Goal: Navigation & Orientation: Understand site structure

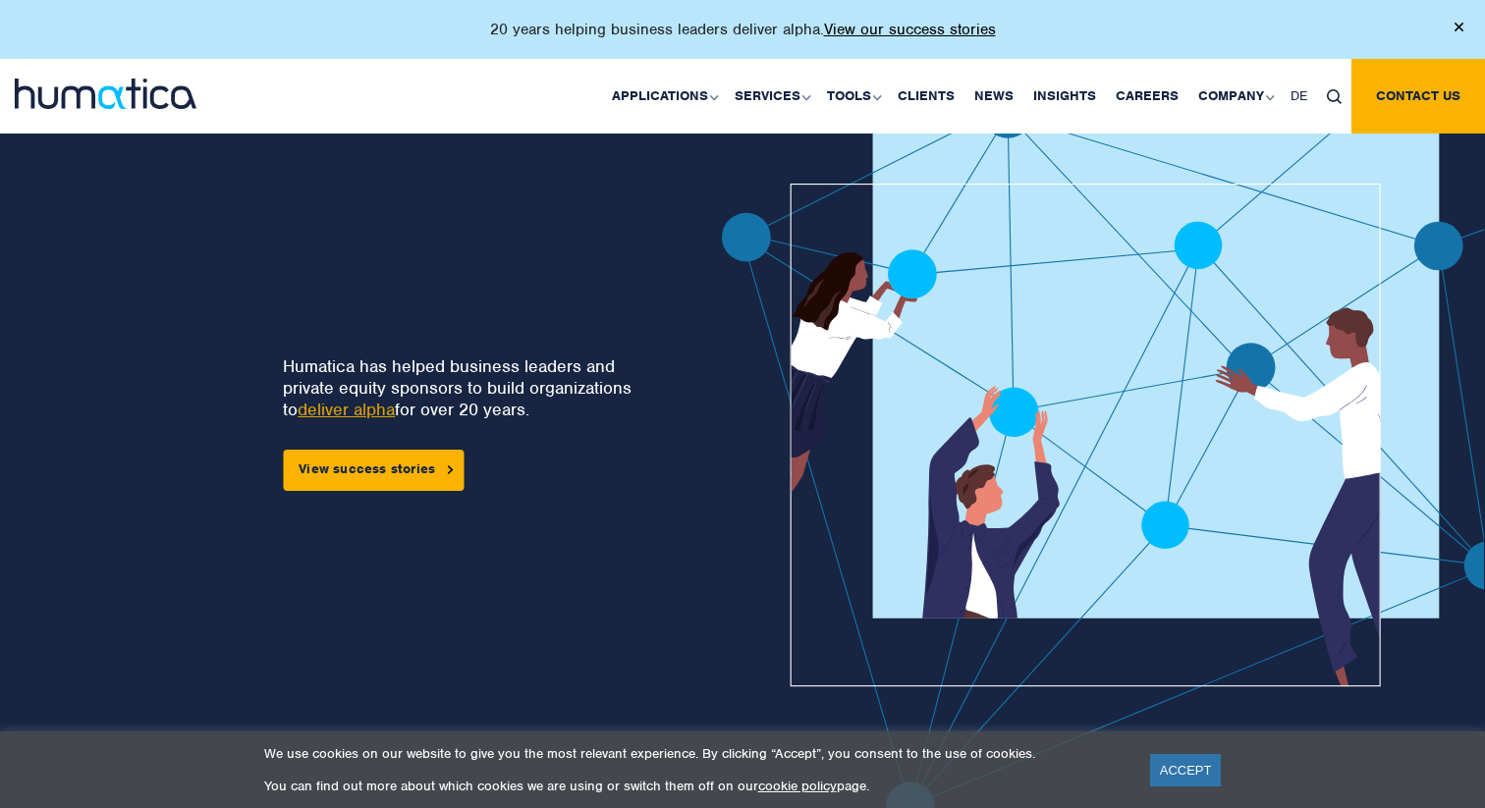
scroll to position [32, 0]
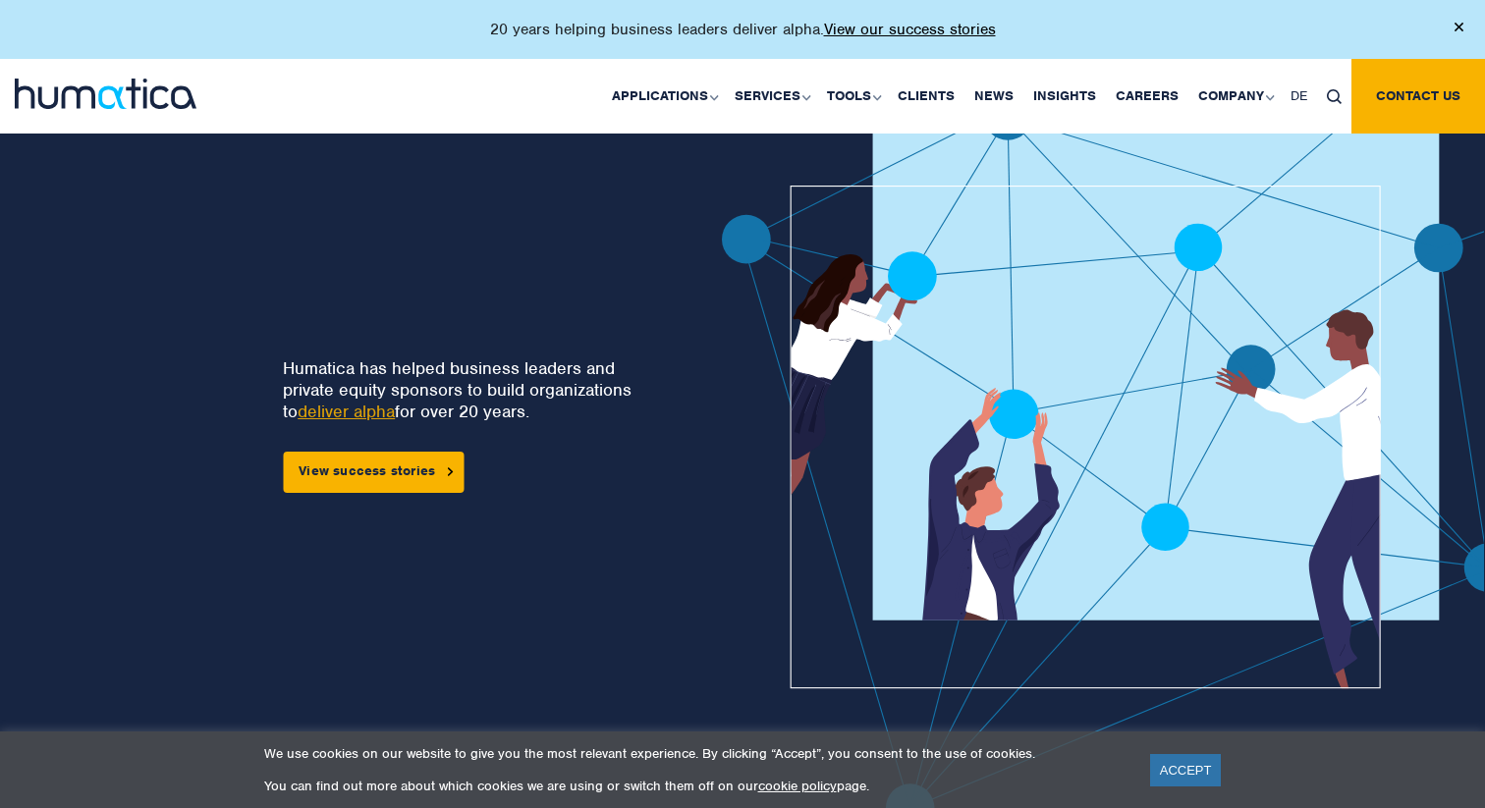
click at [381, 273] on div "Humatica has helped business leaders and private equity sponsors to build organ…" at bounding box center [319, 461] width 512 height 741
click at [998, 95] on link "News" at bounding box center [993, 96] width 59 height 75
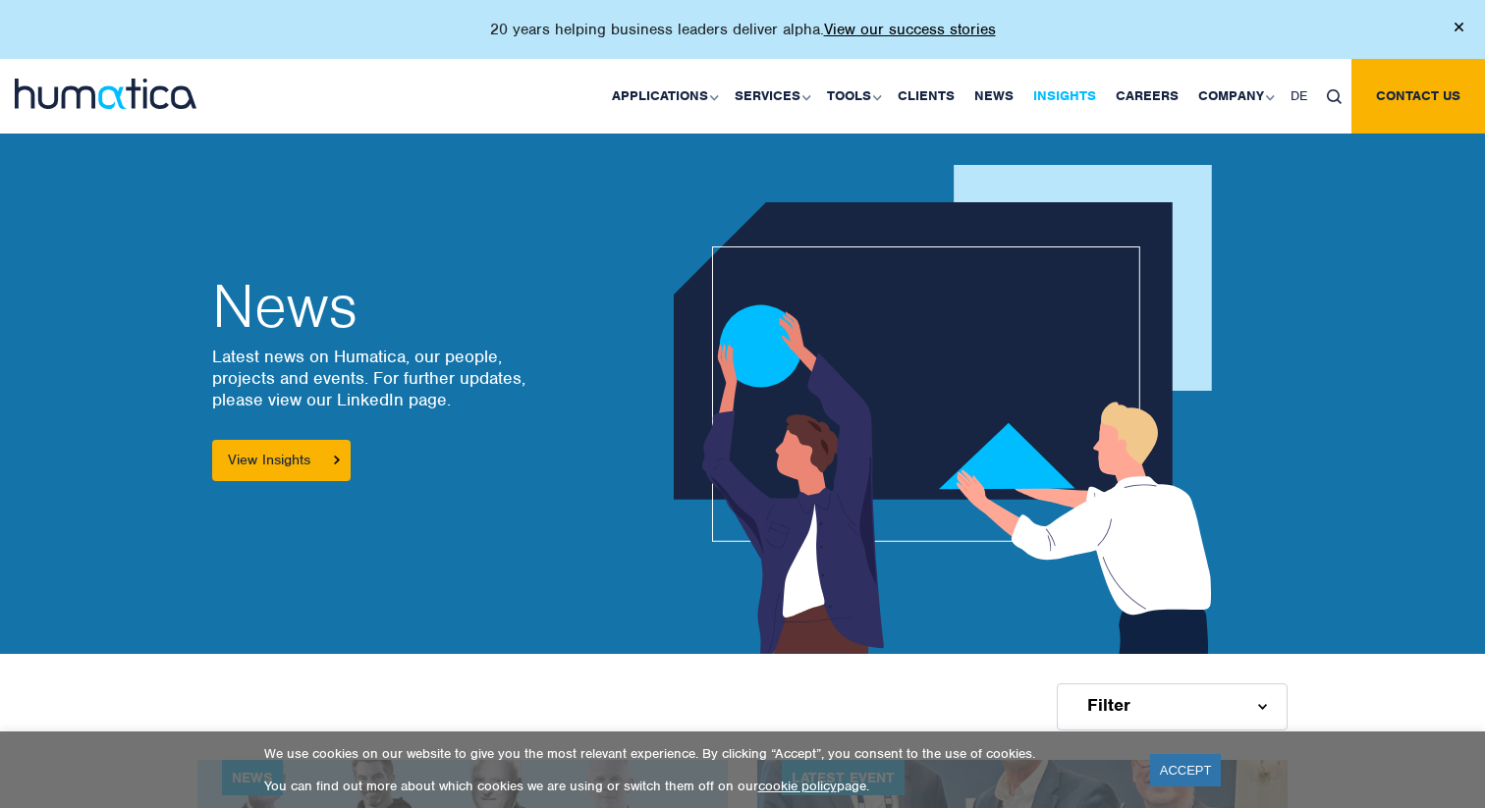
click at [1065, 86] on link "Insights" at bounding box center [1064, 96] width 82 height 75
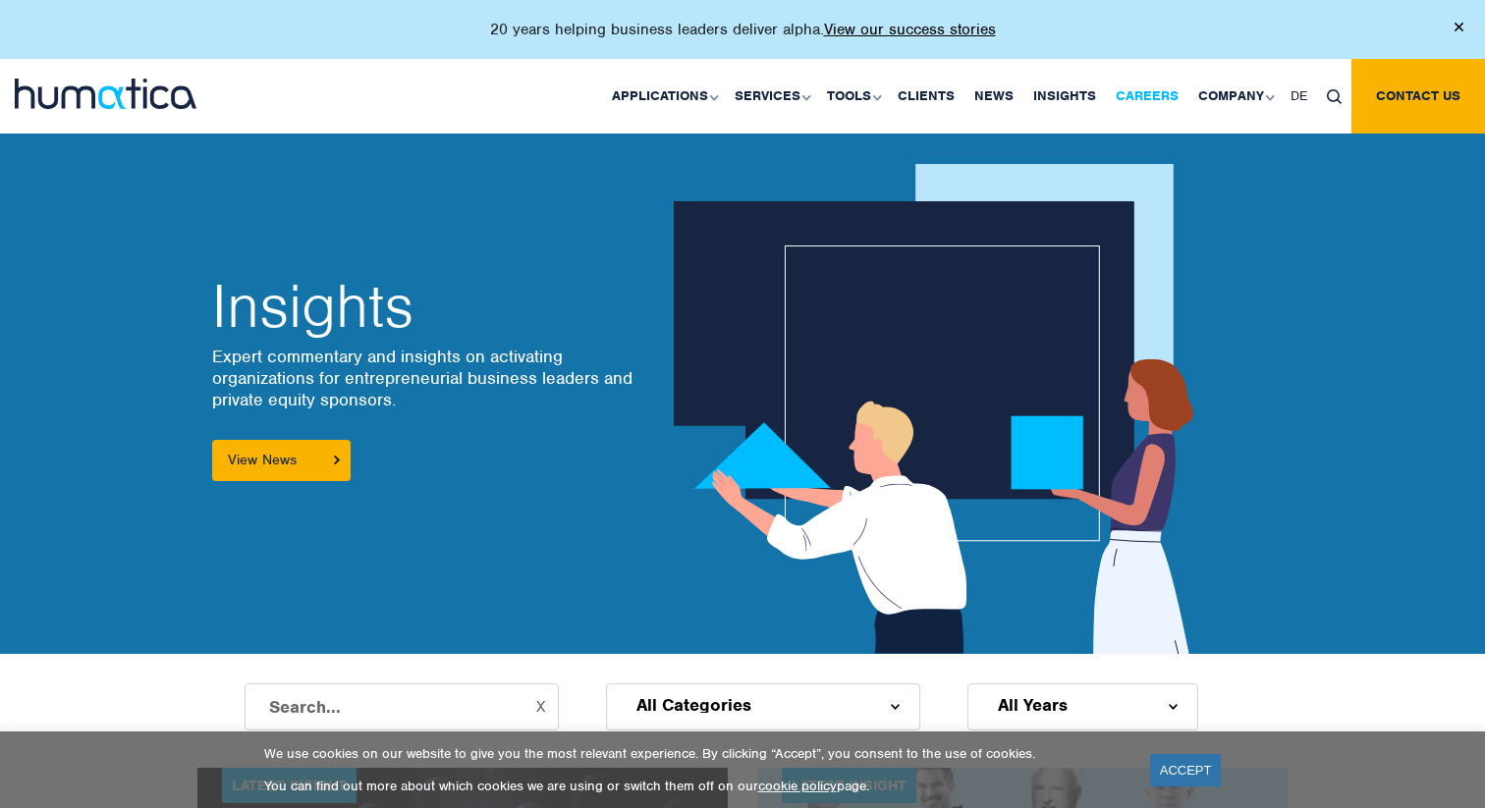
click at [1158, 107] on link "Careers" at bounding box center [1147, 96] width 82 height 75
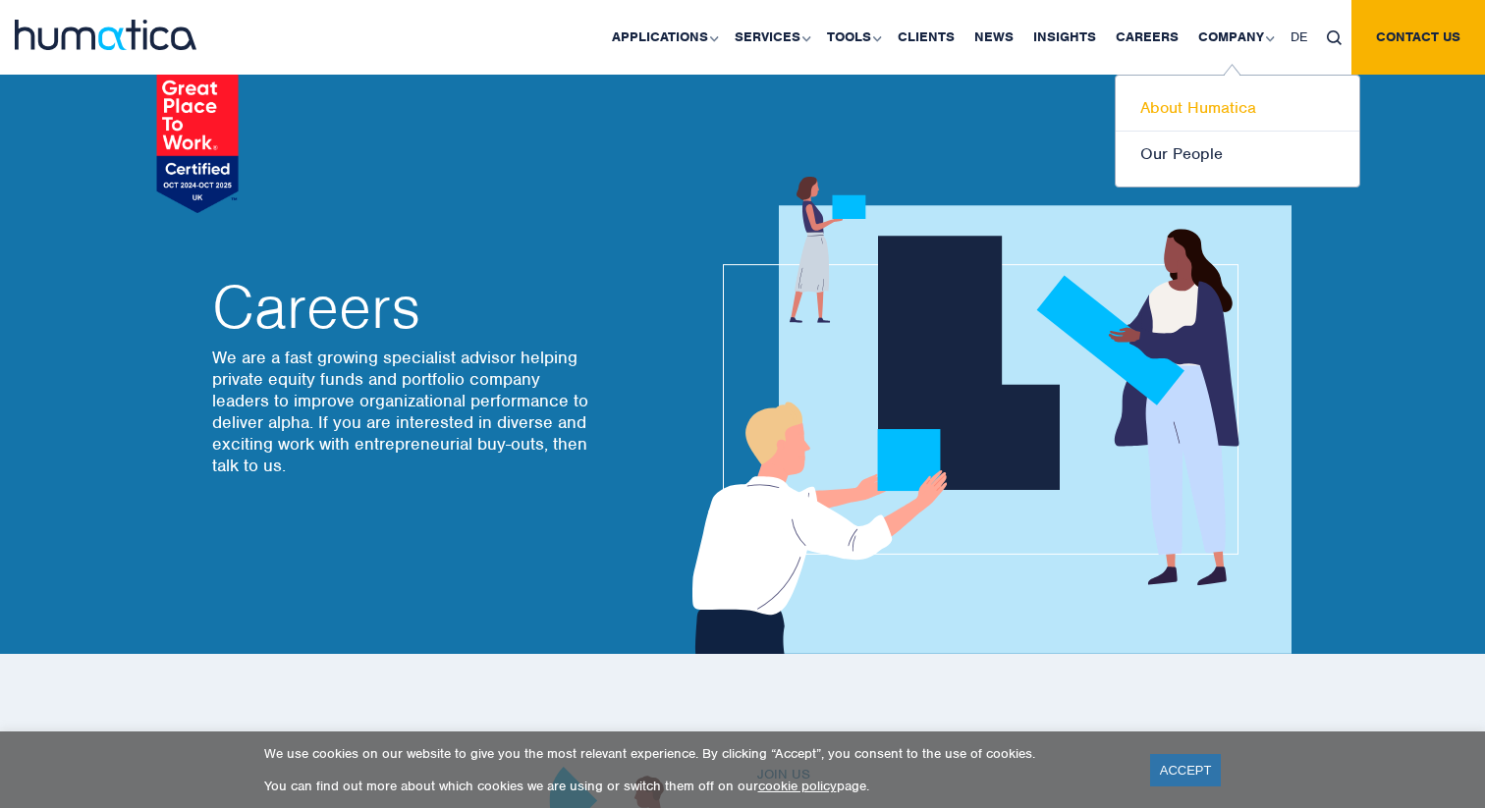
click at [1185, 108] on link "About Humatica" at bounding box center [1238, 108] width 244 height 46
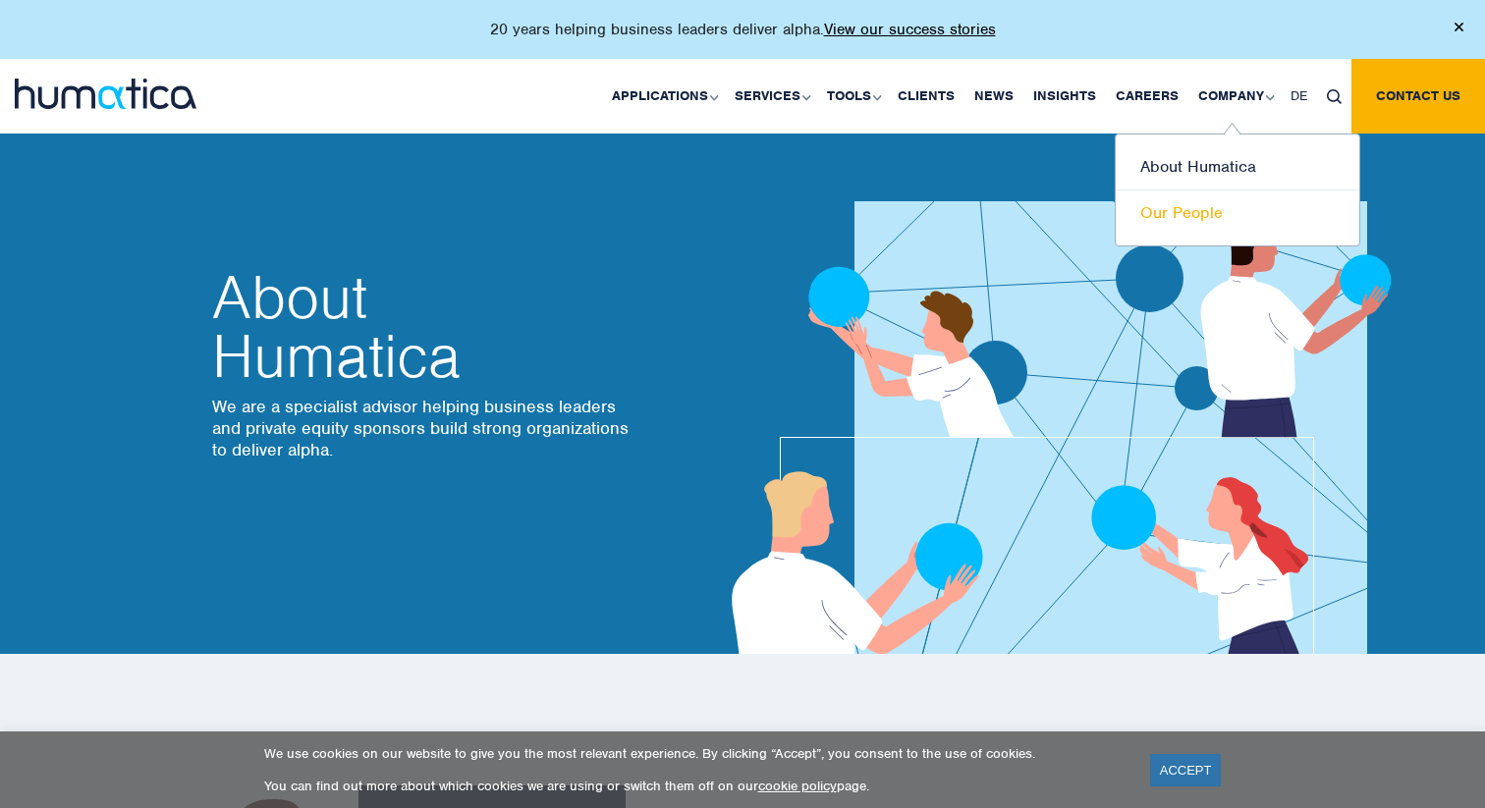
click at [1188, 209] on link "Our People" at bounding box center [1238, 213] width 244 height 45
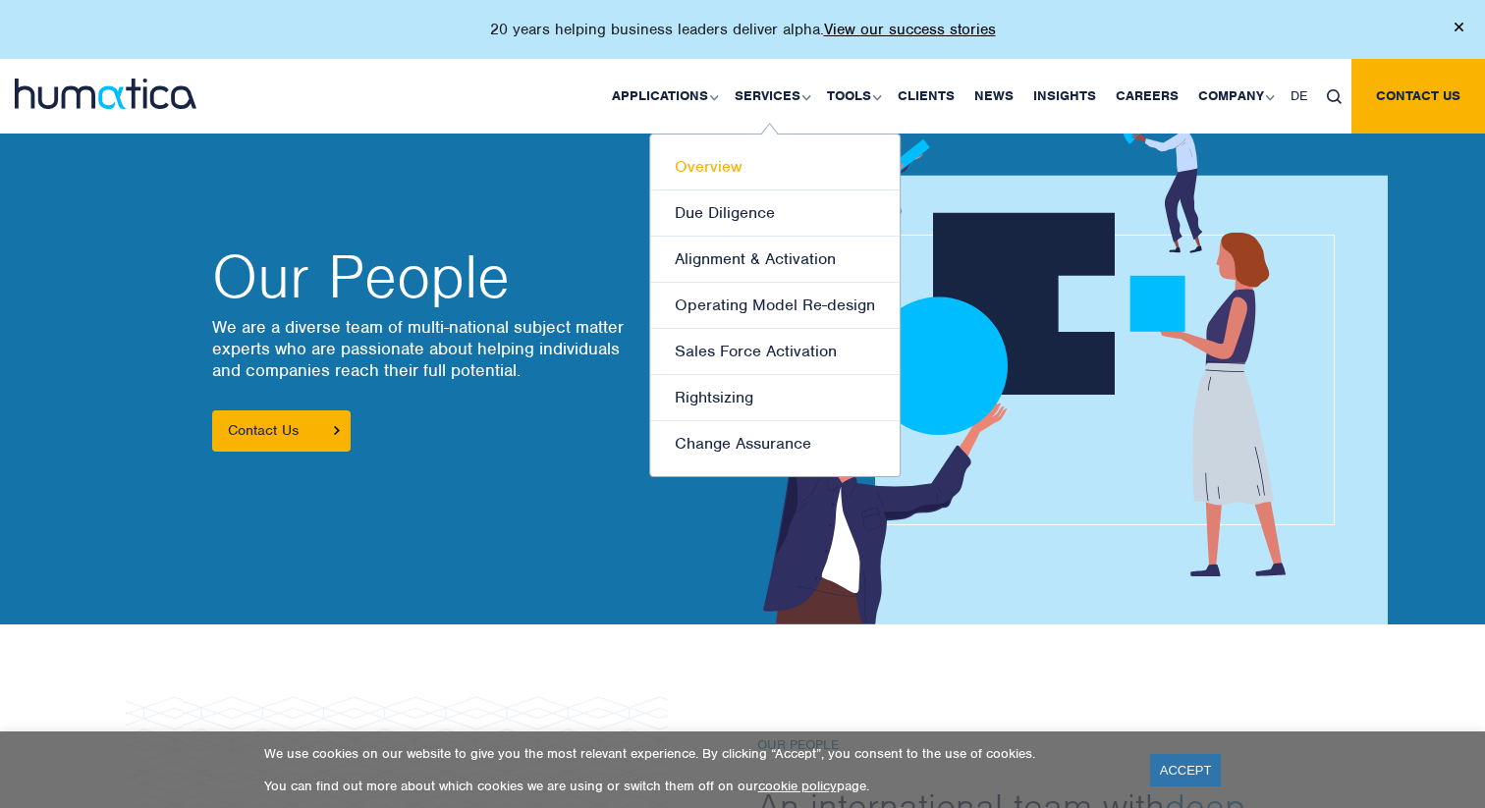
click at [712, 165] on link "Overview" at bounding box center [774, 167] width 249 height 46
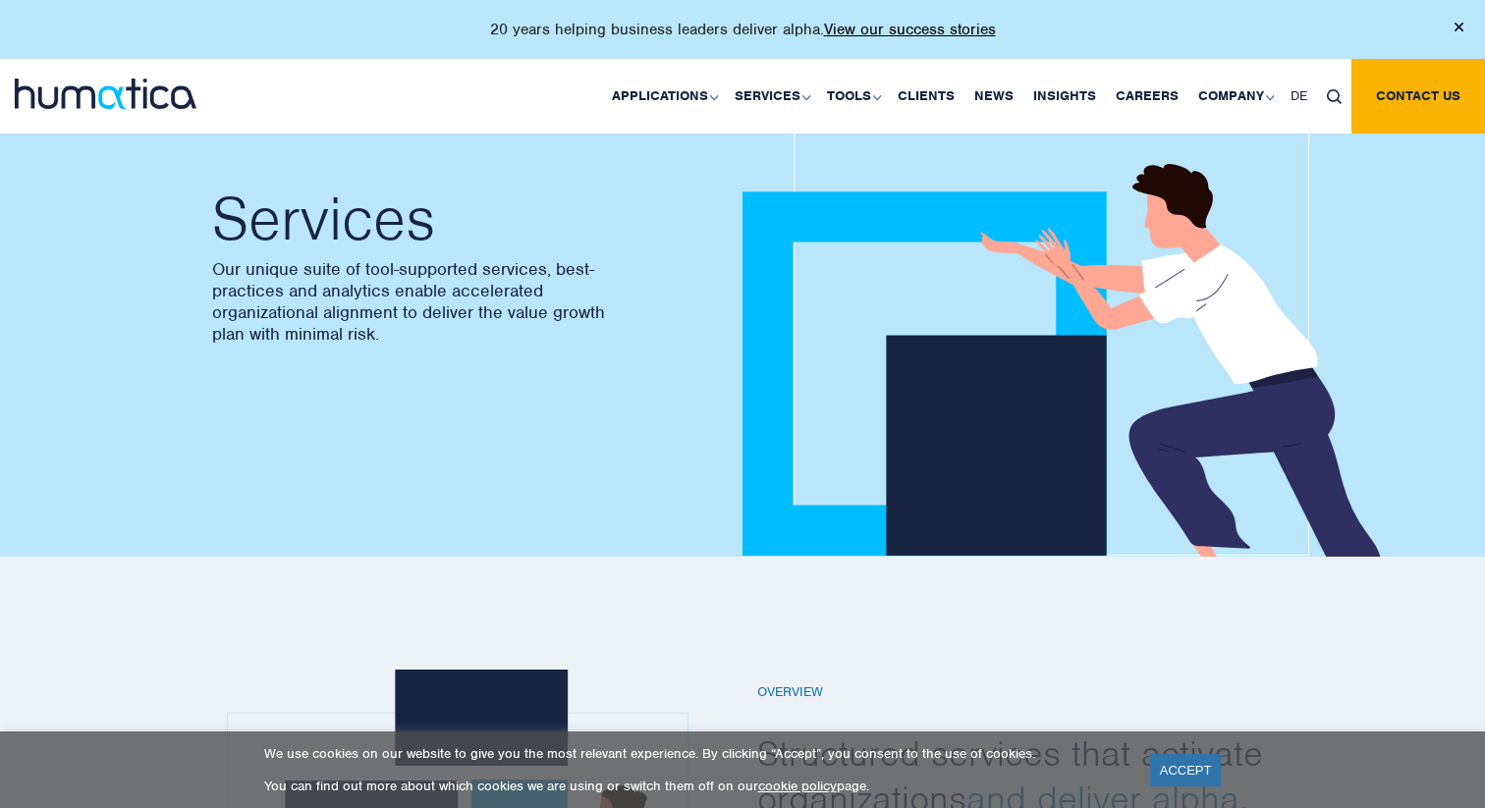
scroll to position [108, 0]
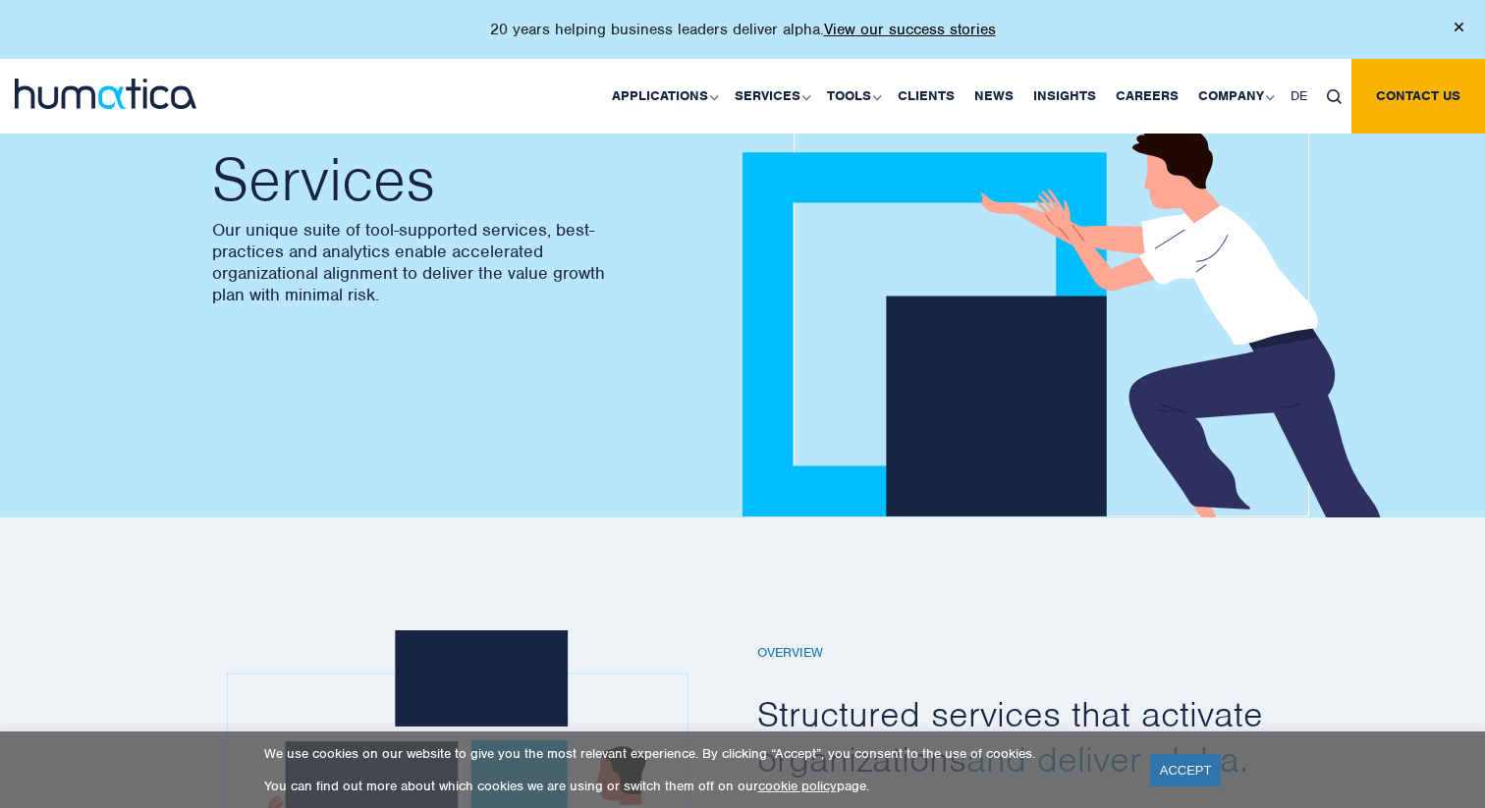
scroll to position [108, 0]
